Goal: Task Accomplishment & Management: Manage account settings

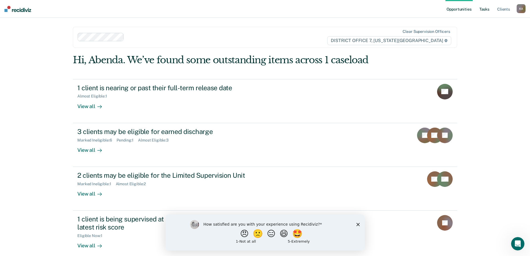
click at [484, 9] on link "Tasks" at bounding box center [485, 9] width 12 height 18
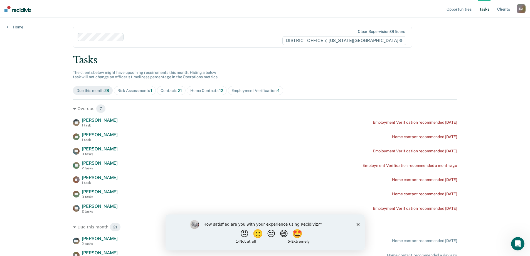
click at [202, 92] on div "Home Contacts 12" at bounding box center [206, 90] width 33 height 5
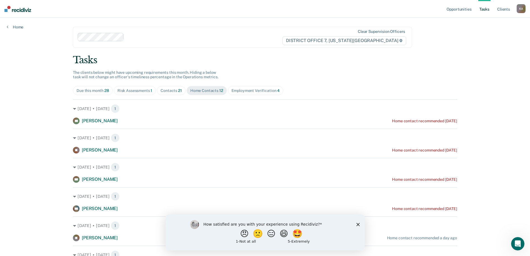
click at [358, 224] on polygon "Close survey" at bounding box center [357, 223] width 3 height 3
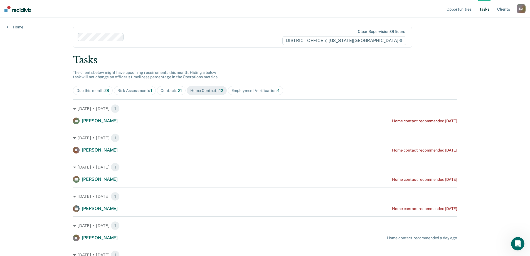
click at [243, 91] on div "Employment Verification 4" at bounding box center [256, 90] width 48 height 5
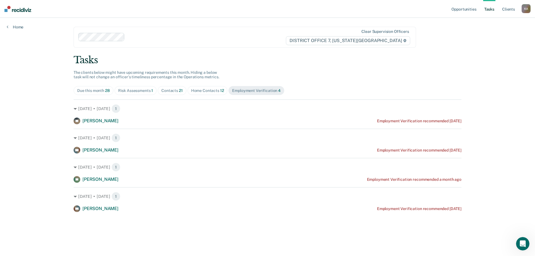
click at [171, 90] on div "Contacts 21" at bounding box center [171, 90] width 21 height 5
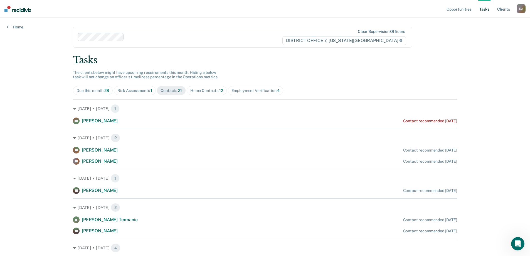
click at [130, 90] on div "Risk Assessments 1" at bounding box center [134, 90] width 35 height 5
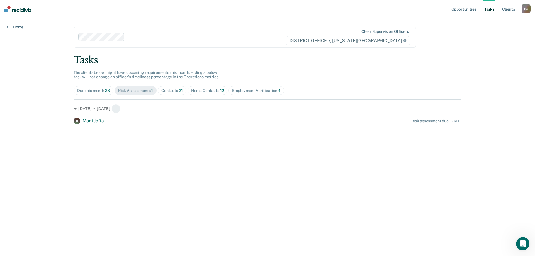
click at [92, 90] on div "Due this month 28" at bounding box center [93, 90] width 33 height 5
